Goal: Task Accomplishment & Management: Use online tool/utility

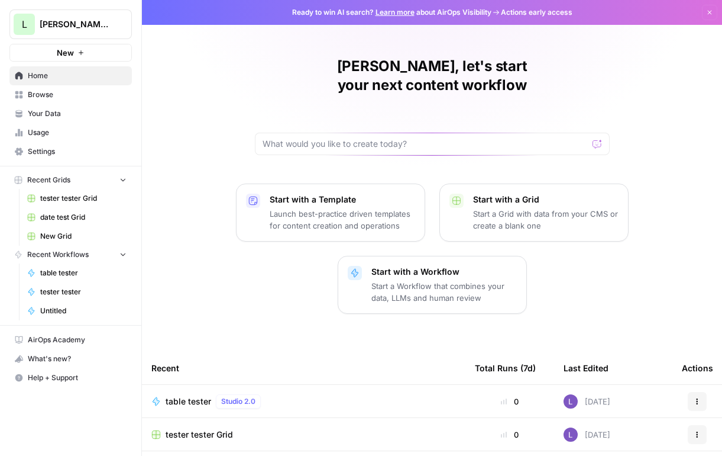
click at [196, 395] on span "table tester" at bounding box center [189, 401] width 46 height 12
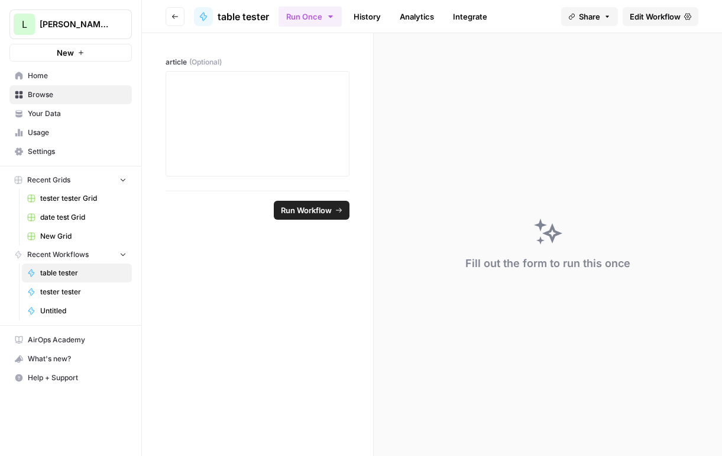
click at [654, 26] on header "Go back table tester Run Once History Analytics Integrate Share Edit Workflow" at bounding box center [432, 16] width 580 height 33
click at [657, 22] on link "Edit Workflow" at bounding box center [661, 16] width 76 height 19
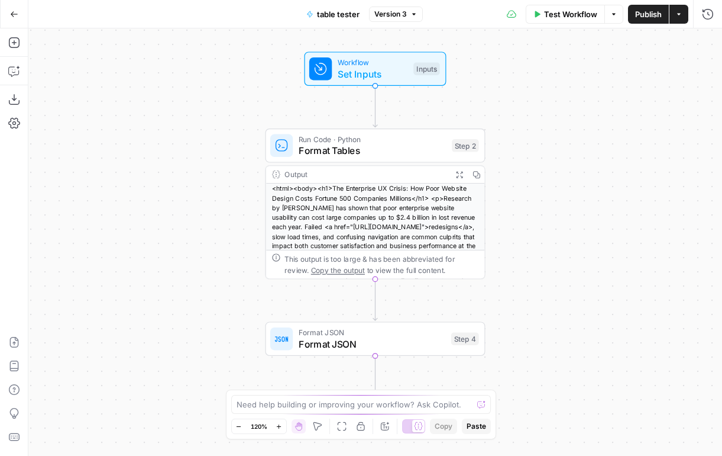
click at [21, 45] on button "Add Steps" at bounding box center [14, 42] width 19 height 19
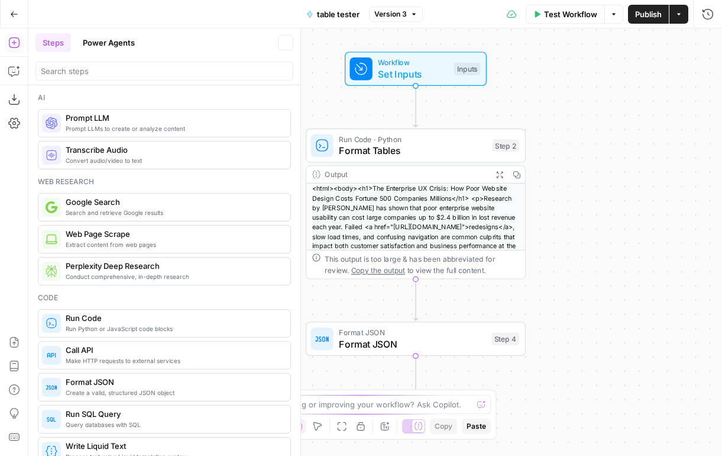
click at [85, 41] on button "Power Agents" at bounding box center [109, 42] width 66 height 19
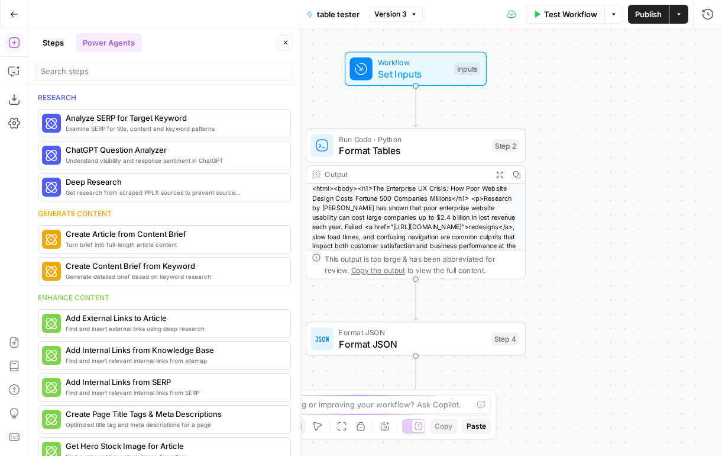
click at [86, 56] on header "Steps Power Agents Close" at bounding box center [164, 56] width 272 height 57
click at [47, 38] on button "Steps" at bounding box center [54, 42] width 36 height 19
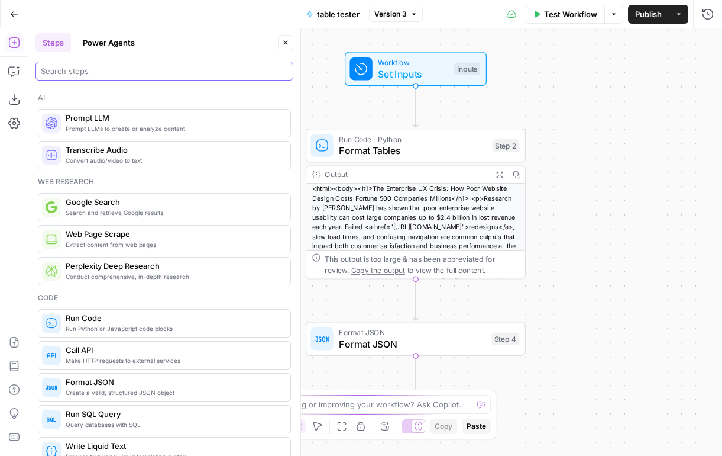
click at [86, 71] on input "search" at bounding box center [164, 71] width 247 height 12
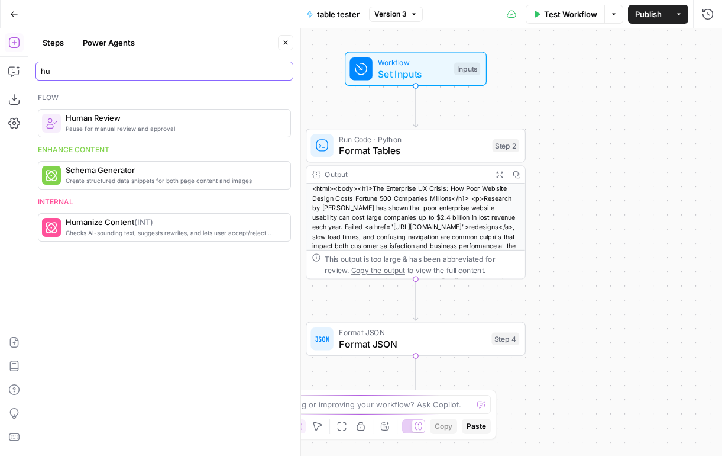
type input "h"
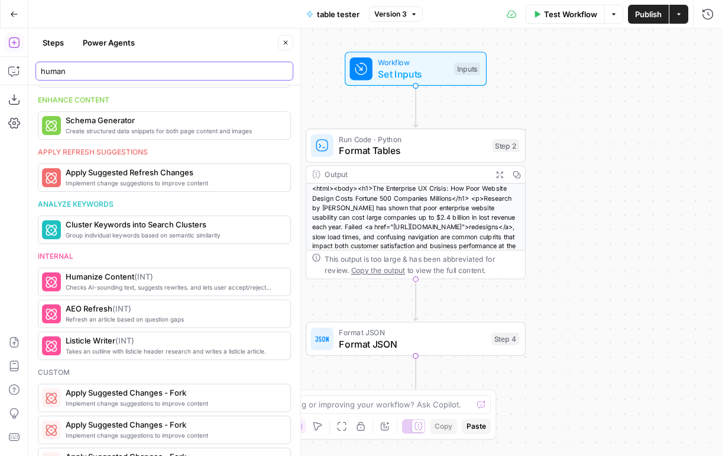
scroll to position [495, 0]
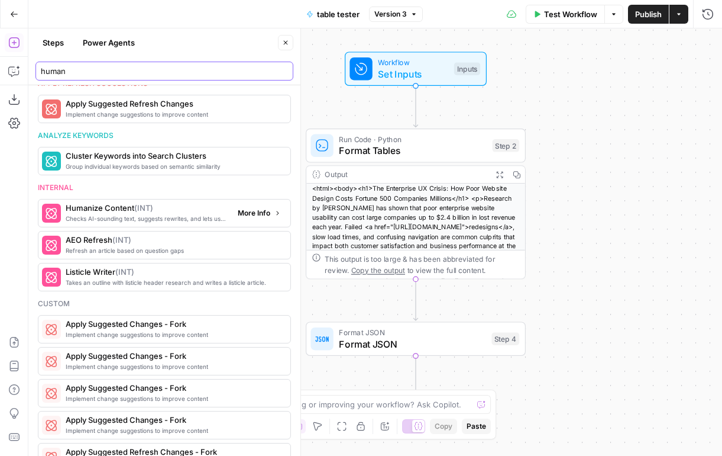
type input "human"
click at [178, 221] on span "Checks AI-sounding text, suggests rewrites, and lets user accept/reject changes" at bounding box center [147, 218] width 163 height 9
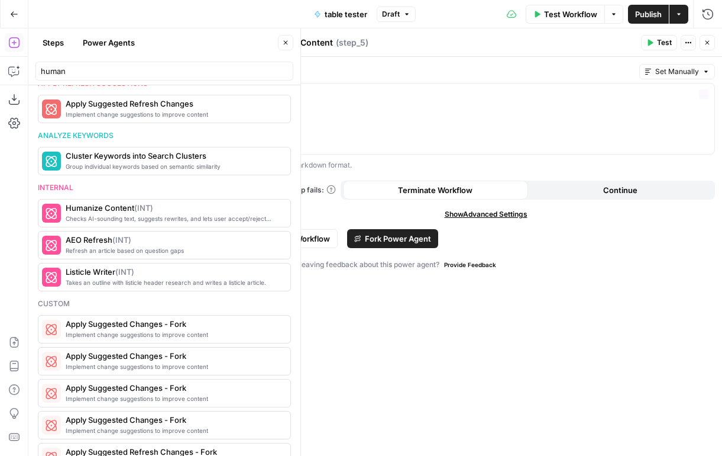
click at [706, 45] on icon "button" at bounding box center [707, 42] width 7 height 7
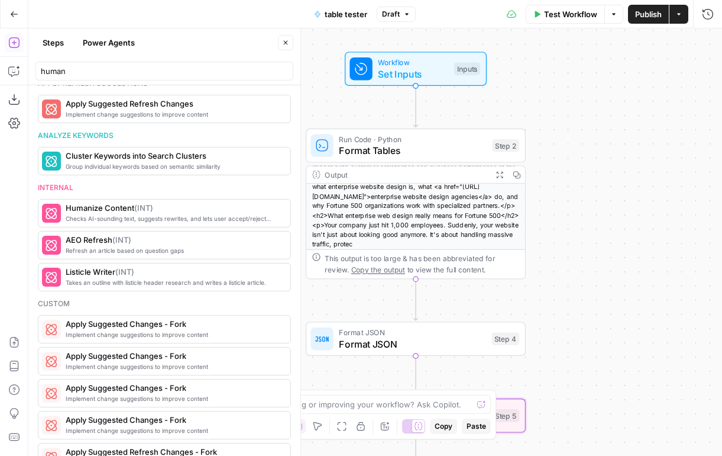
scroll to position [80, 0]
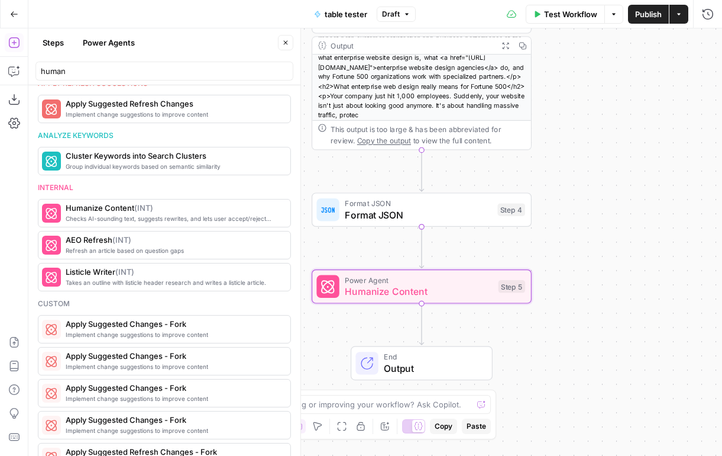
click at [355, 287] on span "Humanize Content" at bounding box center [419, 291] width 148 height 14
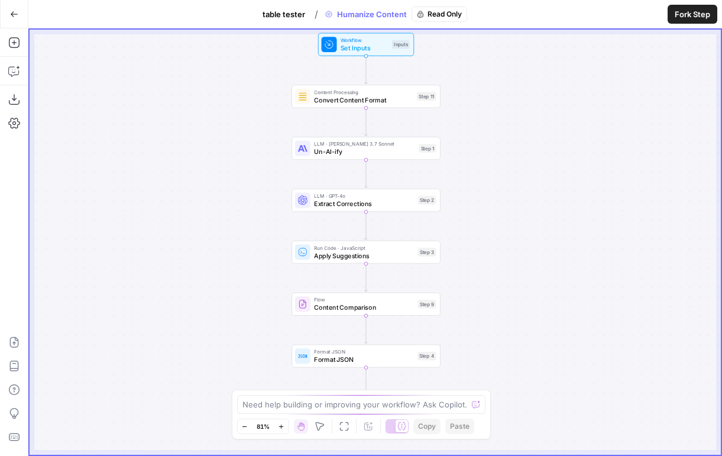
click at [315, 157] on div "LLM · [PERSON_NAME] 3.7 Sonnet Un-AI-ify Step 1" at bounding box center [366, 148] width 149 height 23
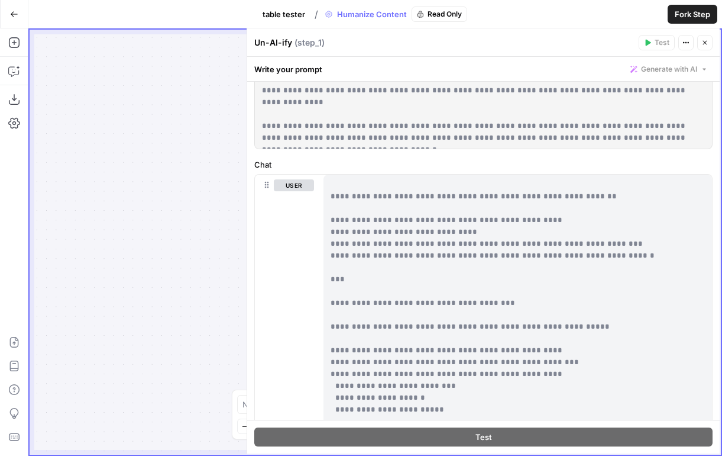
scroll to position [497, 0]
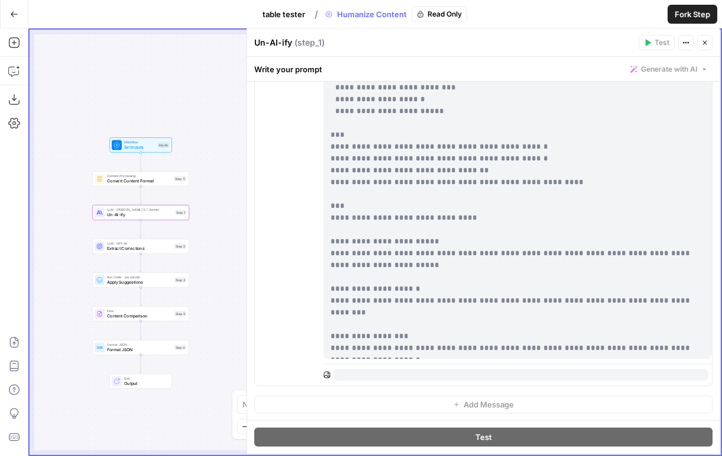
click at [703, 36] on button "Close" at bounding box center [705, 42] width 15 height 15
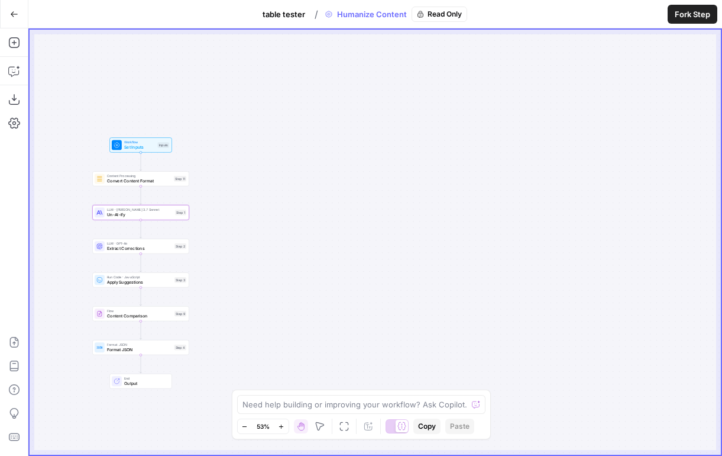
click at [21, 18] on button "Go Back" at bounding box center [14, 14] width 21 height 21
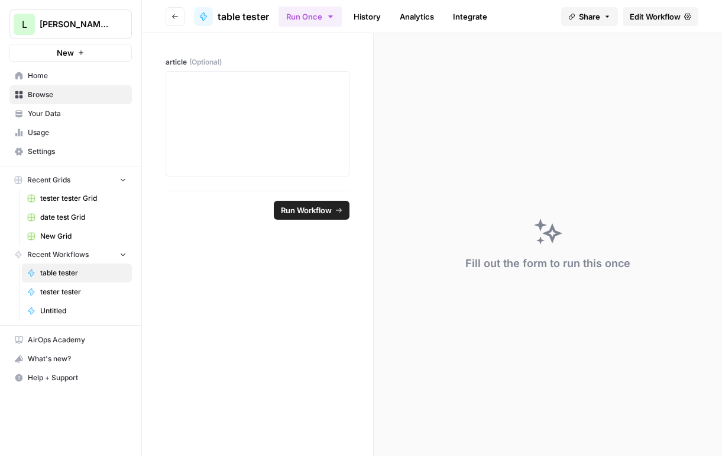
click at [172, 11] on button "Go back" at bounding box center [175, 16] width 19 height 19
